Goal: Task Accomplishment & Management: Complete application form

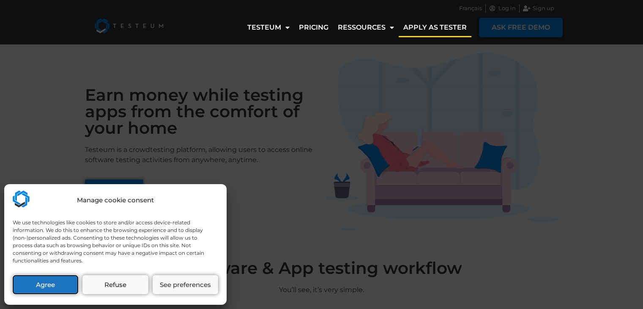
click at [63, 285] on button "Agree" at bounding box center [46, 284] width 66 height 19
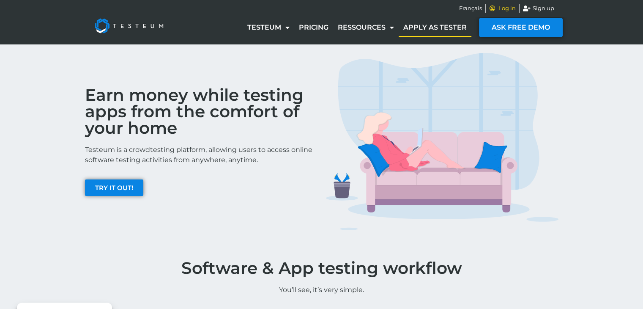
click at [510, 7] on span "Log in" at bounding box center [505, 8] width 19 height 8
click at [445, 24] on link "Apply as tester" at bounding box center [435, 27] width 73 height 19
click at [449, 27] on link "Apply as tester" at bounding box center [435, 27] width 73 height 19
click at [548, 8] on span "Sign up" at bounding box center [543, 8] width 24 height 8
click at [501, 8] on span "Log in" at bounding box center [505, 8] width 19 height 8
